Goal: Information Seeking & Learning: Compare options

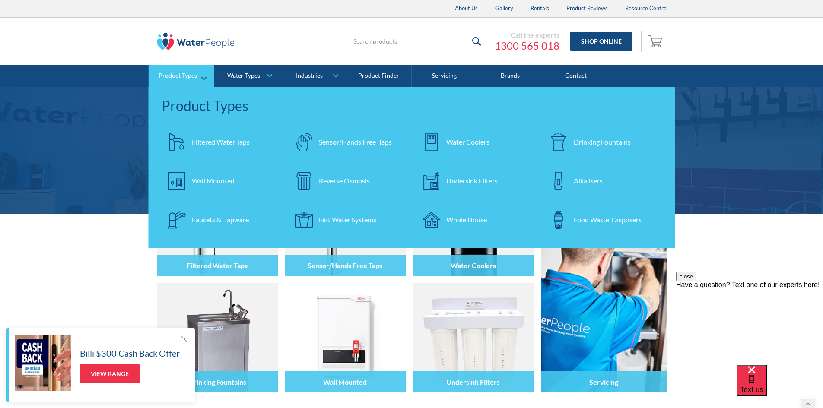
click at [194, 140] on div "Filtered Water Taps" at bounding box center [221, 142] width 58 height 10
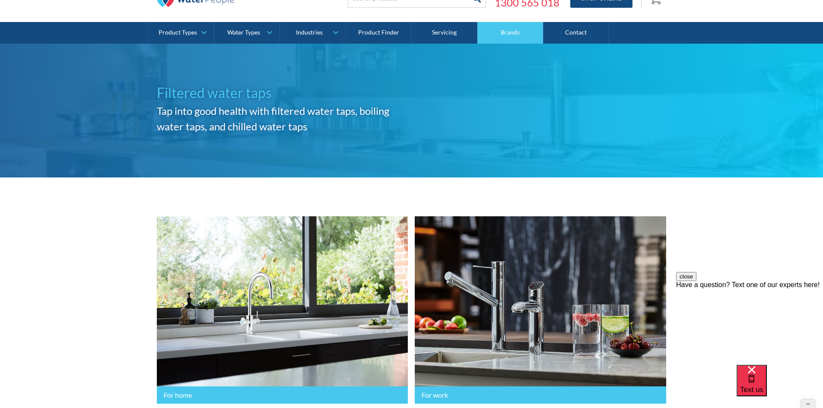
click at [500, 32] on link "Brands" at bounding box center [511, 33] width 66 height 22
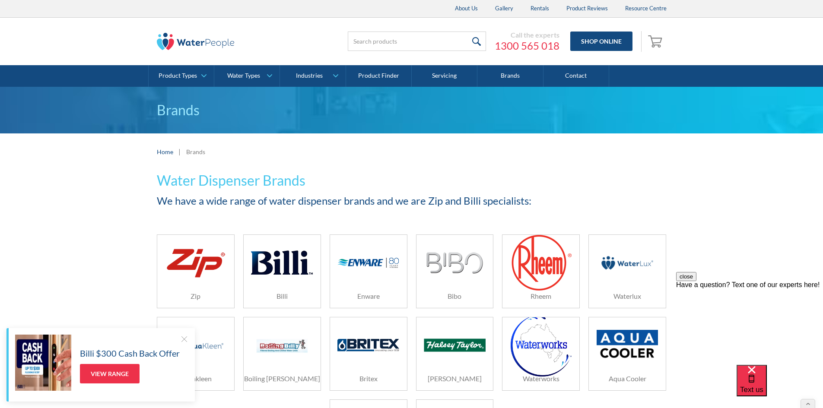
click at [188, 336] on div at bounding box center [184, 339] width 9 height 9
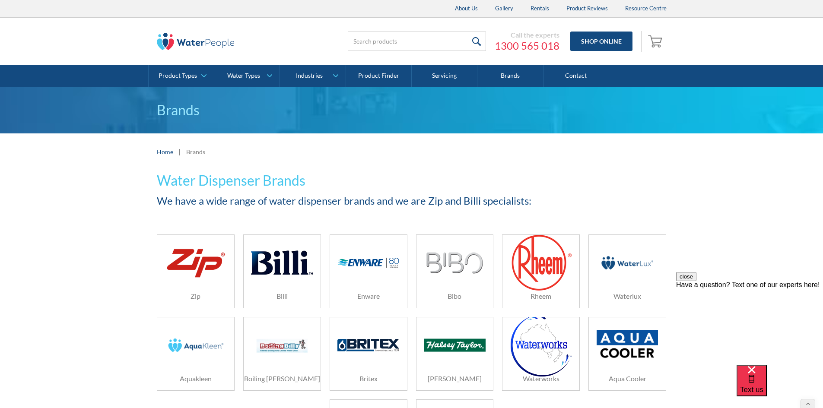
click at [201, 350] on img at bounding box center [195, 345] width 61 height 41
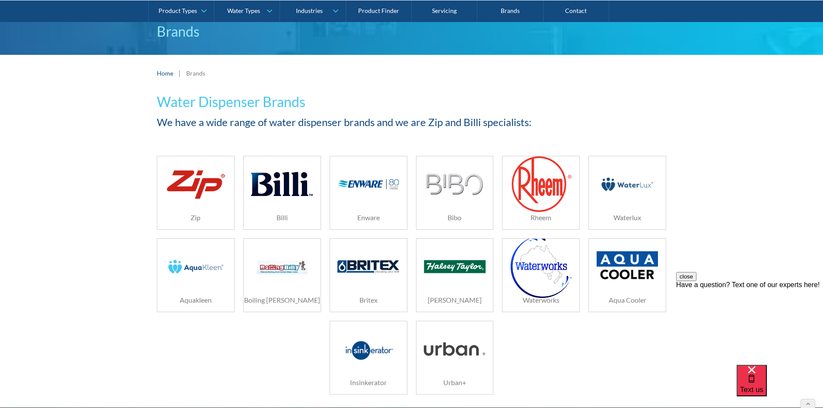
scroll to position [43, 0]
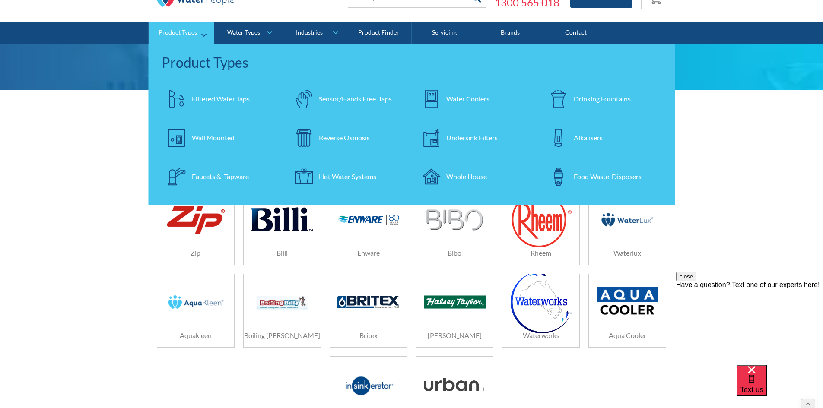
click at [209, 104] on link "Filtered Water Taps" at bounding box center [221, 99] width 119 height 30
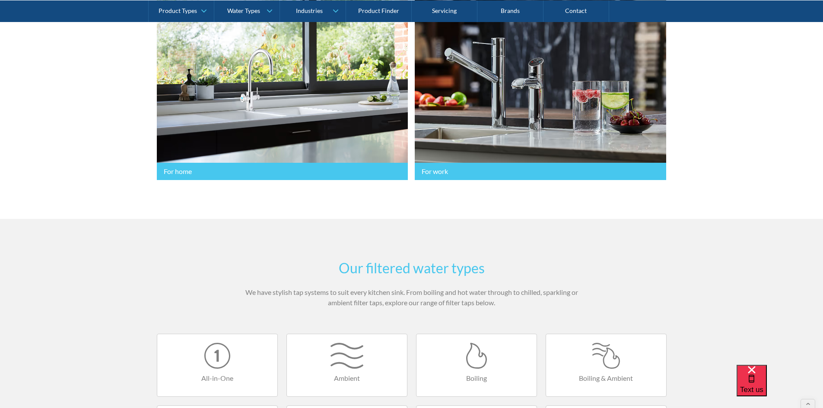
scroll to position [216, 0]
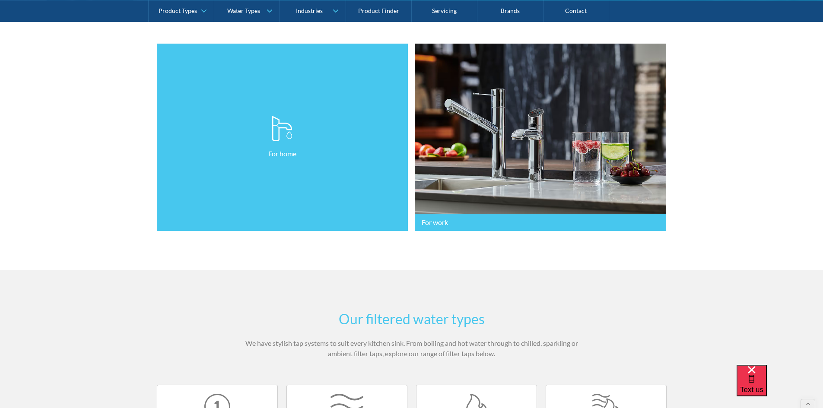
click at [360, 181] on link "For home" at bounding box center [283, 138] width 252 height 188
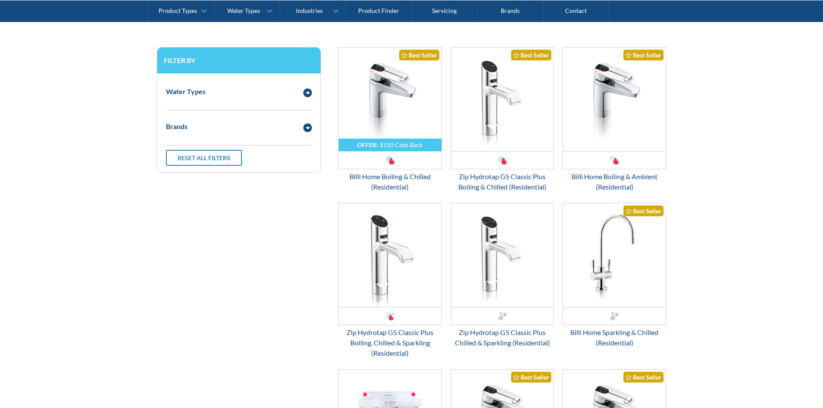
click at [203, 123] on div "Brands" at bounding box center [230, 126] width 137 height 11
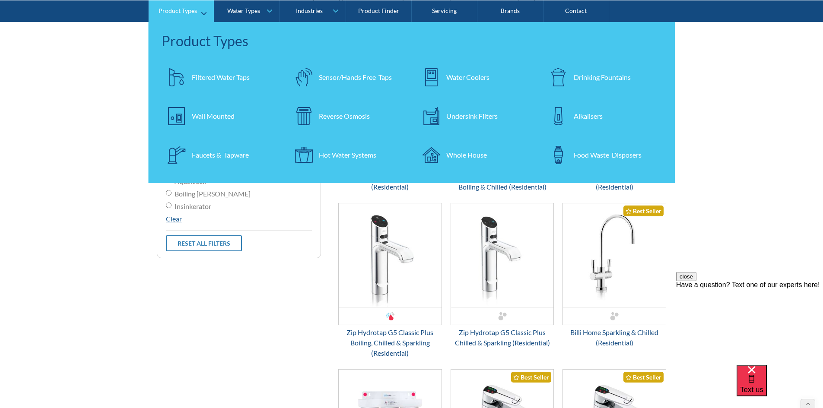
click at [581, 74] on div "Drinking Fountains" at bounding box center [602, 77] width 57 height 10
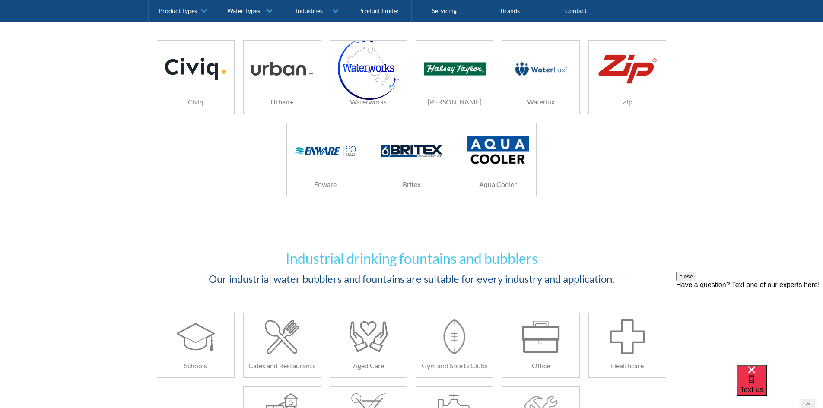
scroll to position [1037, 0]
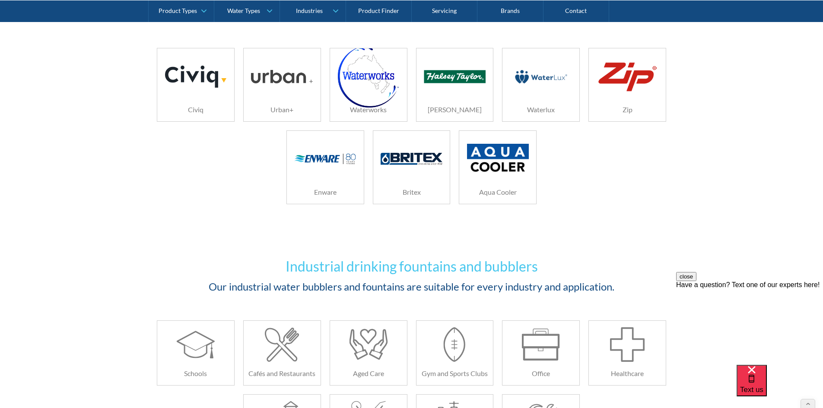
click at [211, 92] on div at bounding box center [195, 76] width 61 height 43
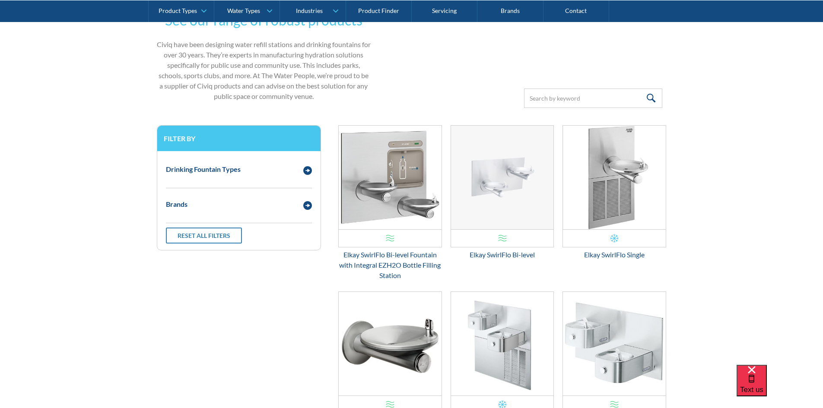
scroll to position [218, 0]
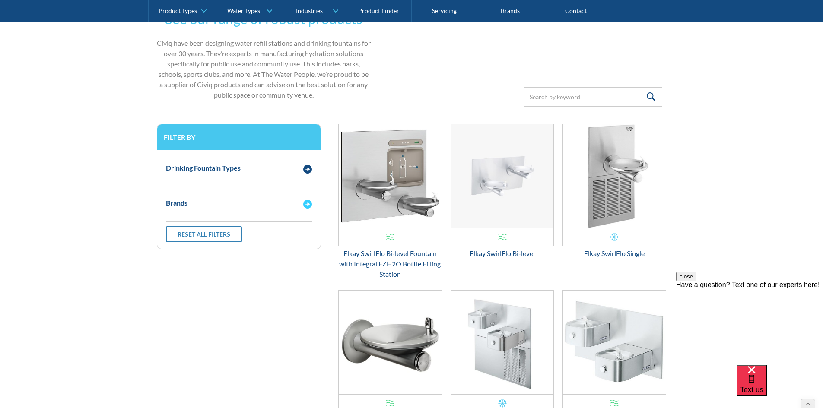
click at [206, 193] on div "Brands" at bounding box center [239, 203] width 155 height 24
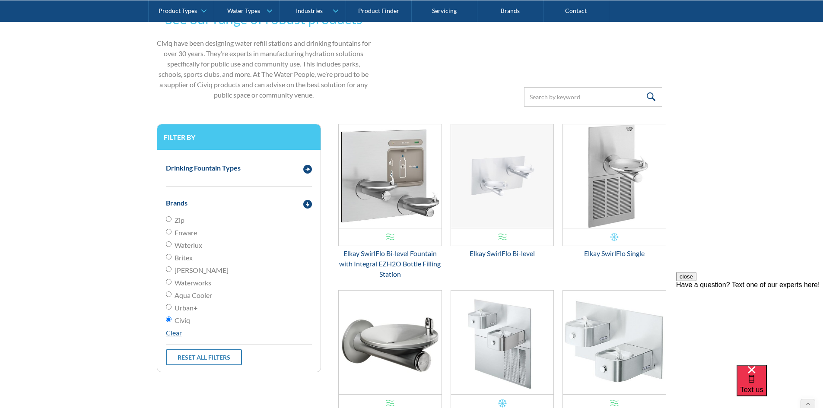
click at [172, 236] on label "Enware" at bounding box center [239, 233] width 146 height 10
click at [172, 235] on input "Enware" at bounding box center [169, 232] width 6 height 6
radio input "true"
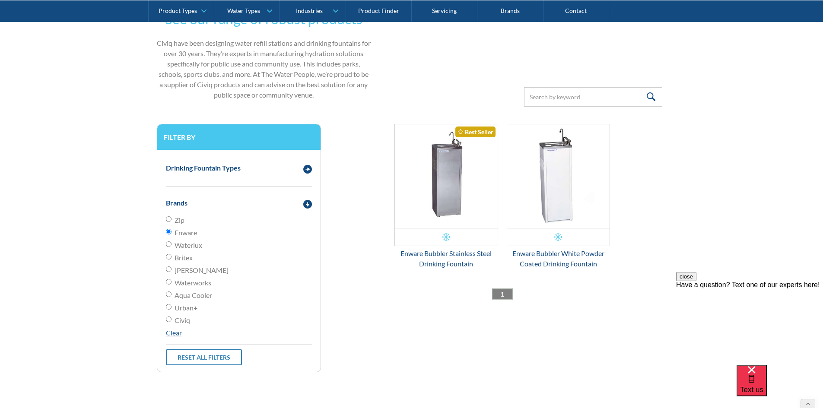
click at [180, 295] on span "Aqua Cooler" at bounding box center [194, 295] width 38 height 10
click at [172, 295] on input "Aqua Cooler" at bounding box center [169, 295] width 6 height 6
radio input "true"
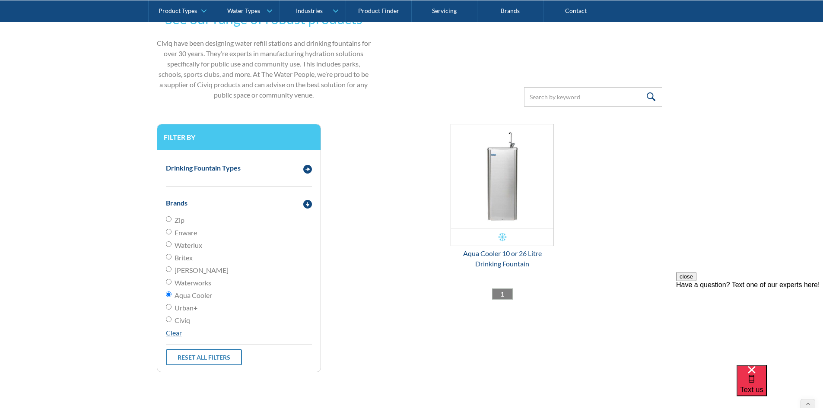
click at [191, 284] on span "Waterworks" at bounding box center [193, 283] width 37 height 10
click at [172, 284] on input "Waterworks" at bounding box center [169, 282] width 6 height 6
radio input "true"
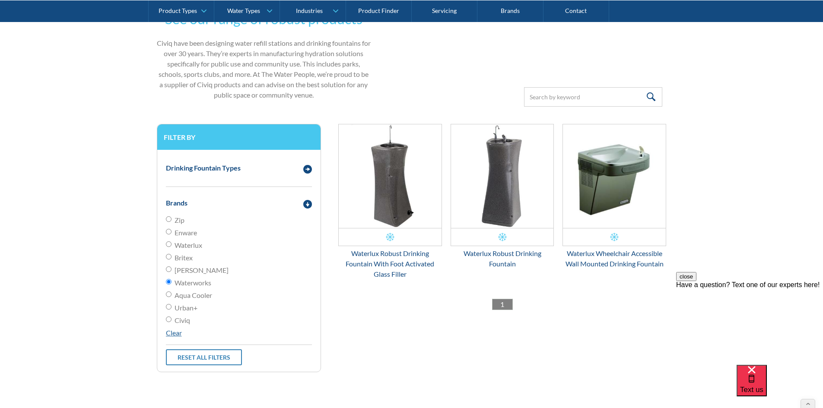
click at [168, 281] on input "Waterworks" at bounding box center [169, 282] width 6 height 6
click at [166, 243] on input "Waterlux" at bounding box center [169, 245] width 6 height 6
radio input "true"
click at [167, 284] on input "Waterworks" at bounding box center [169, 282] width 6 height 6
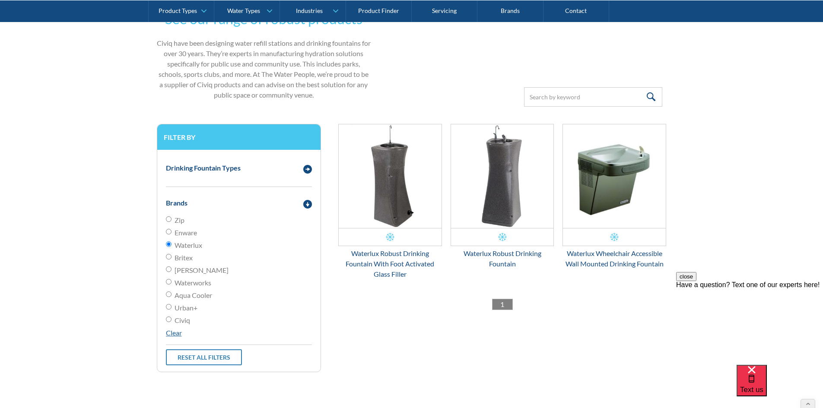
radio input "true"
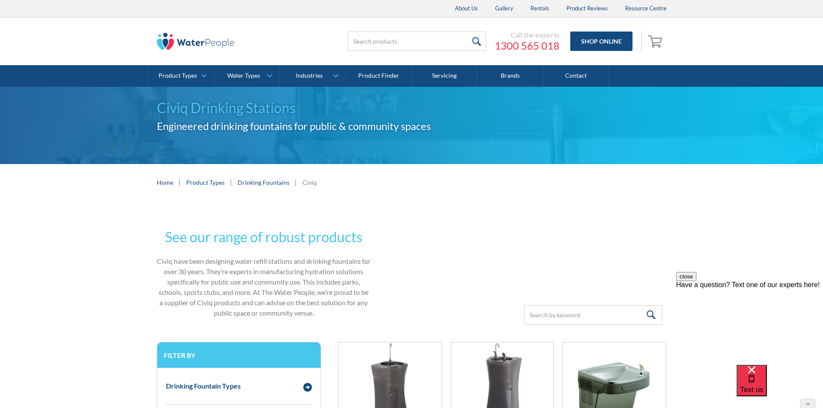
click at [197, 38] on img at bounding box center [196, 41] width 78 height 17
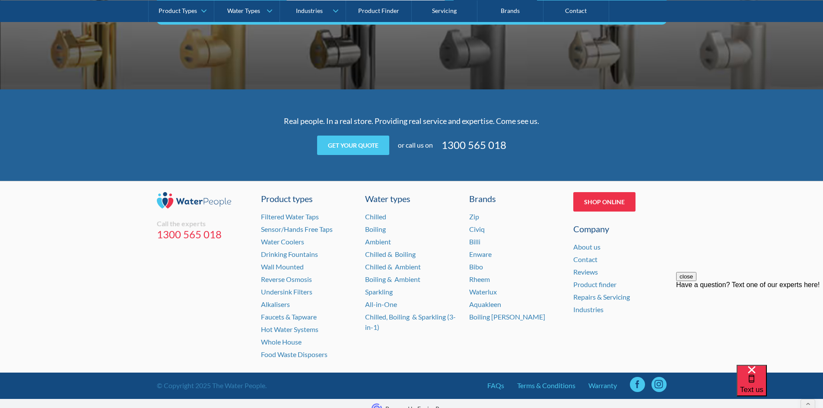
scroll to position [1712, 0]
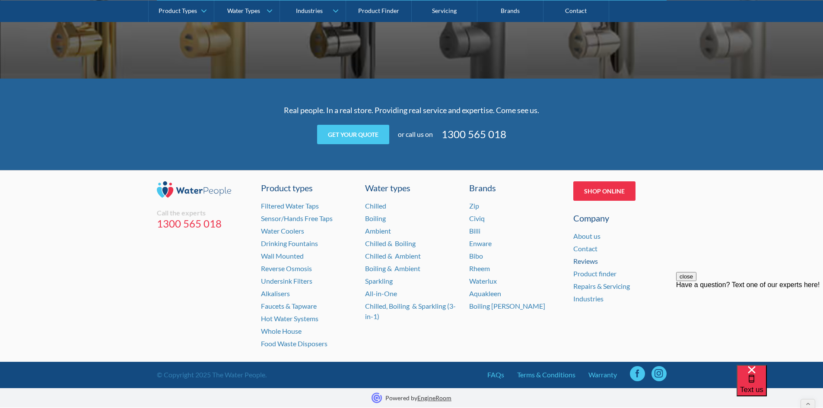
click at [580, 260] on link "Reviews" at bounding box center [585, 261] width 25 height 8
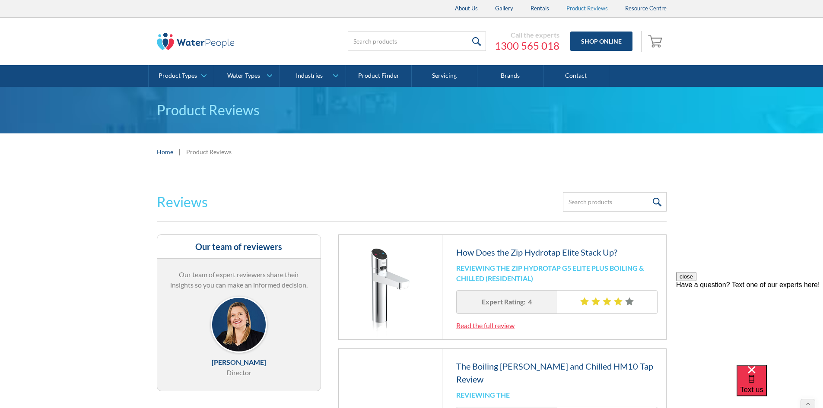
click at [592, 10] on link "Product Reviews" at bounding box center [587, 8] width 59 height 17
